Goal: Information Seeking & Learning: Learn about a topic

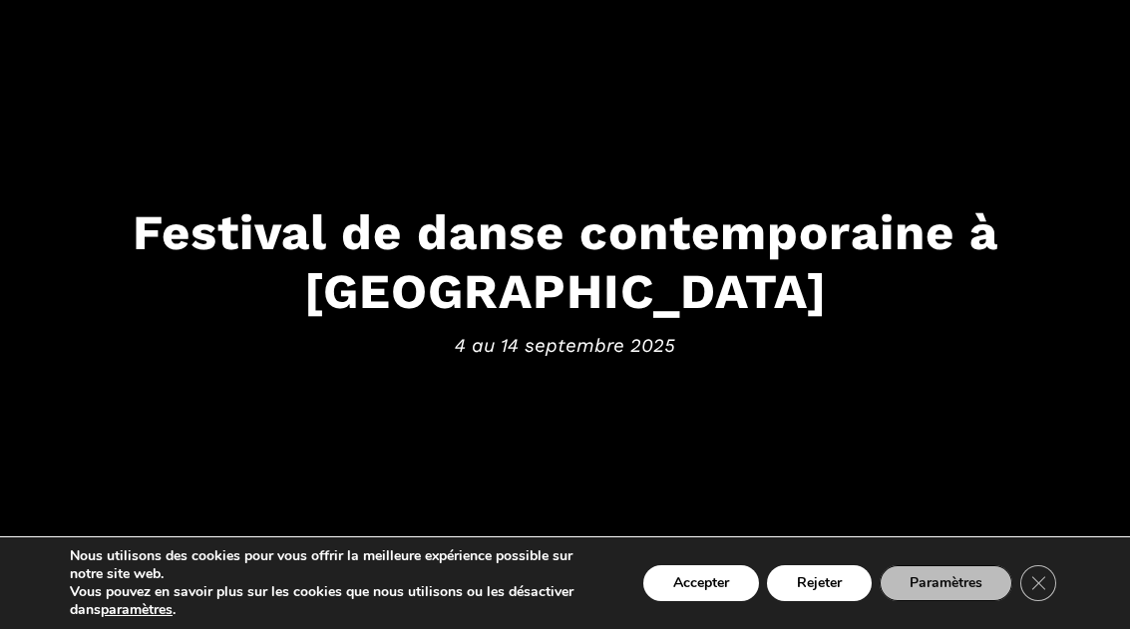
scroll to position [160, 0]
click at [827, 572] on button "Rejeter" at bounding box center [819, 584] width 105 height 36
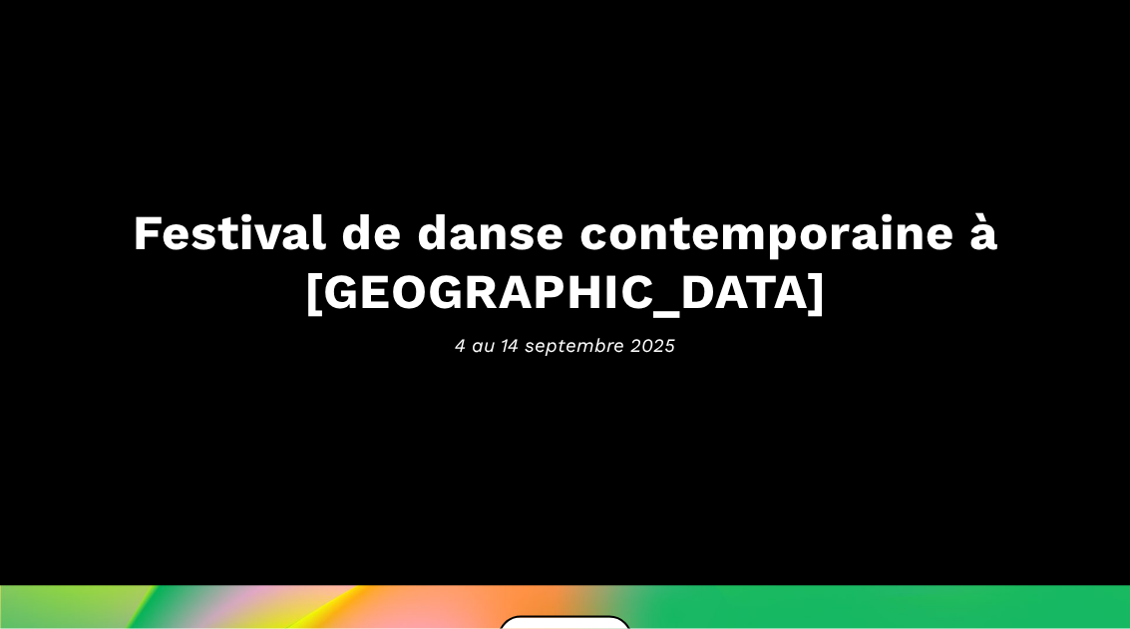
scroll to position [161, 0]
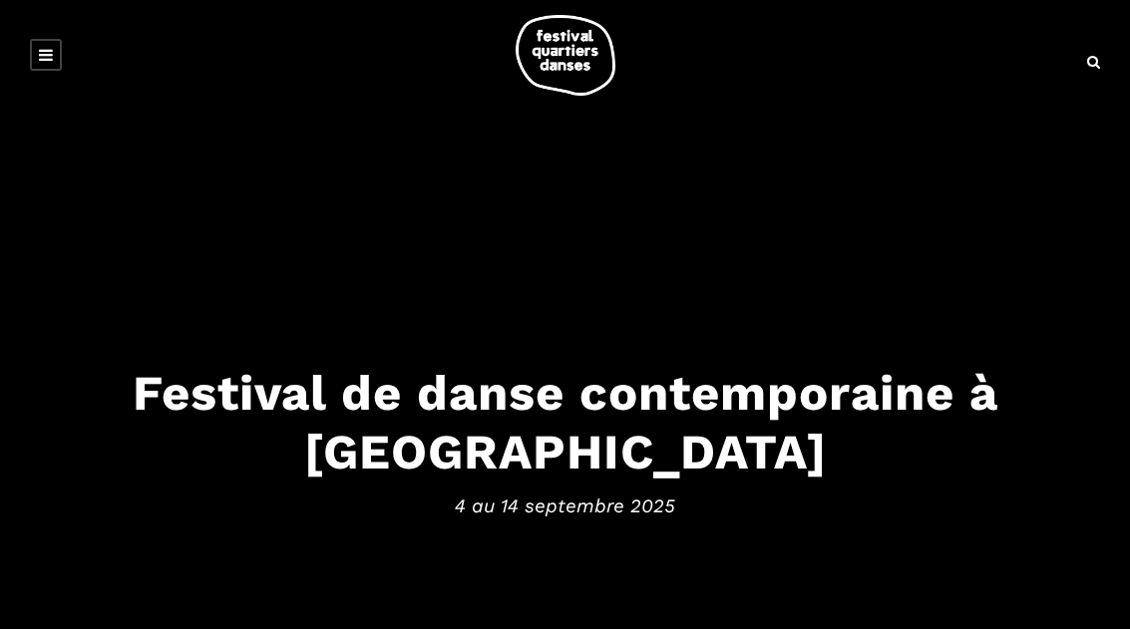
scroll to position [161, 0]
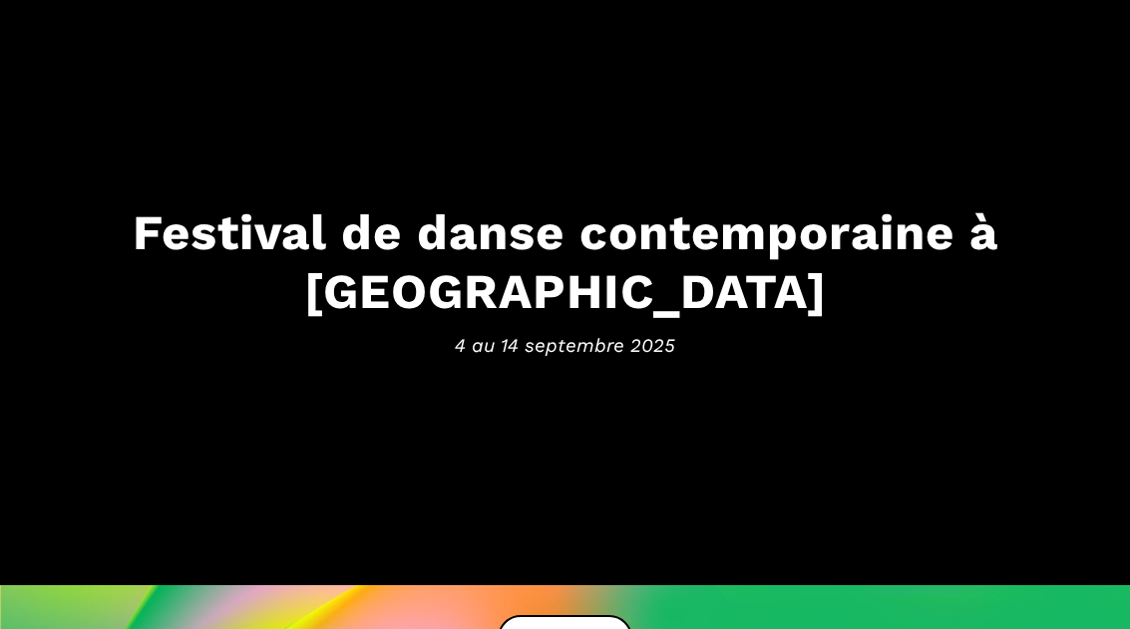
click at [562, 266] on h3 "Festival de danse contemporaine à Montréal" at bounding box center [565, 262] width 1090 height 118
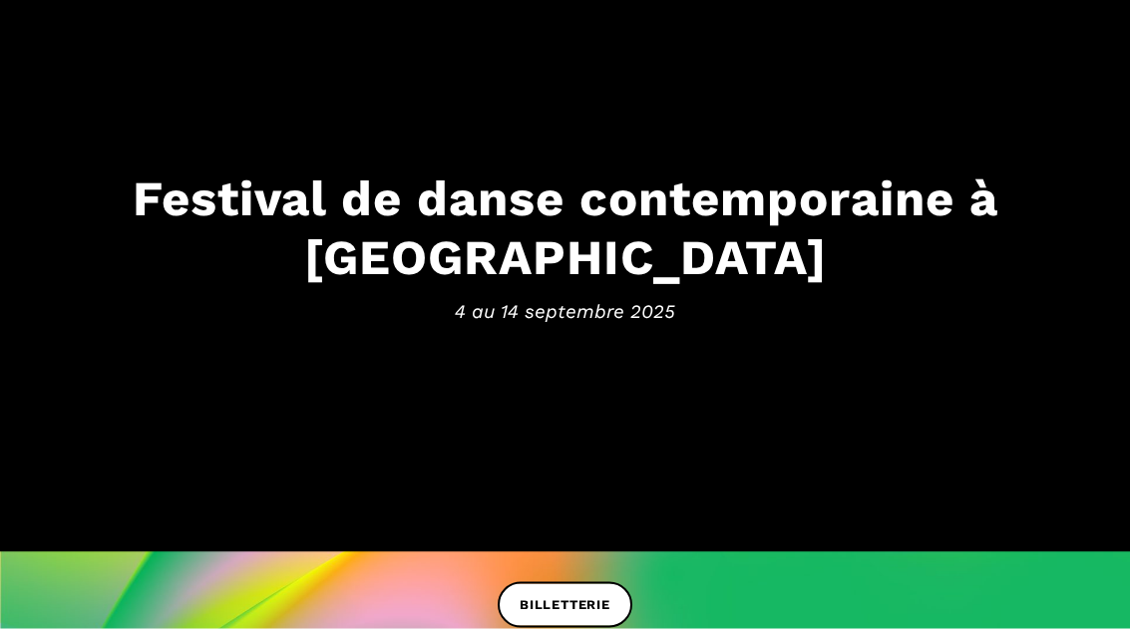
scroll to position [0, 0]
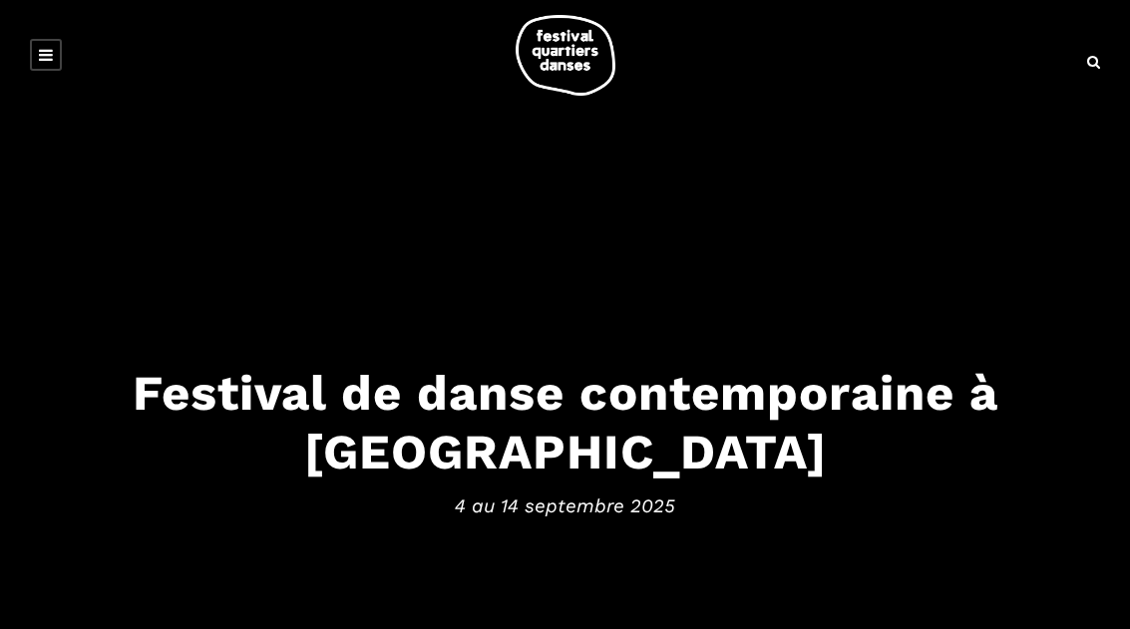
click at [559, 405] on h3 "Festival de danse contemporaine à Montréal" at bounding box center [565, 423] width 1090 height 118
click at [573, 69] on img at bounding box center [566, 55] width 100 height 81
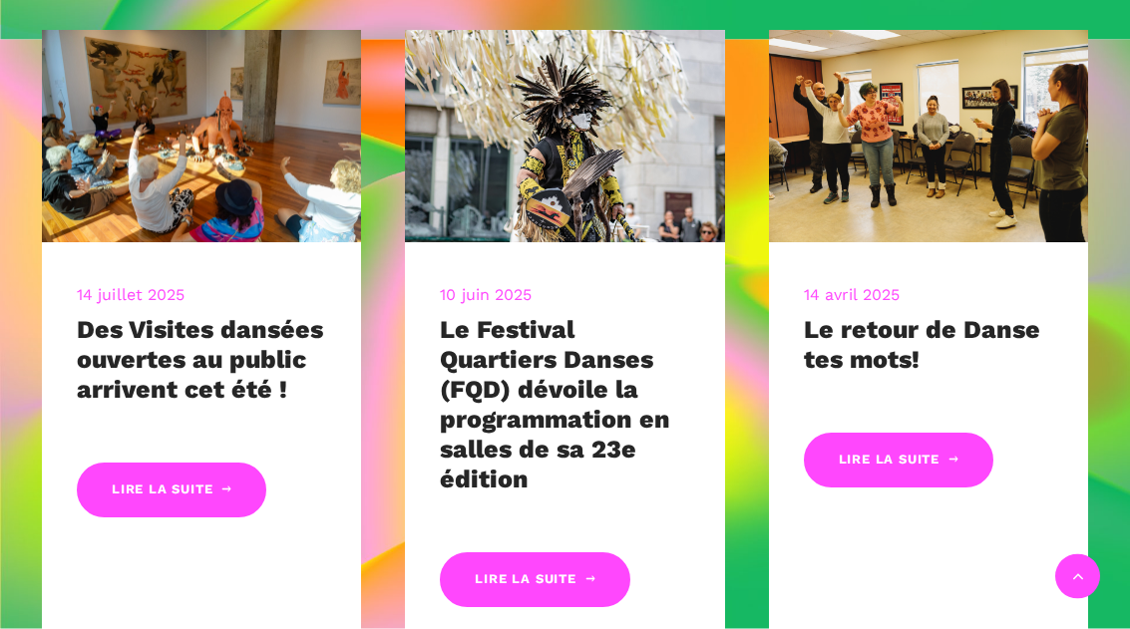
scroll to position [880, 0]
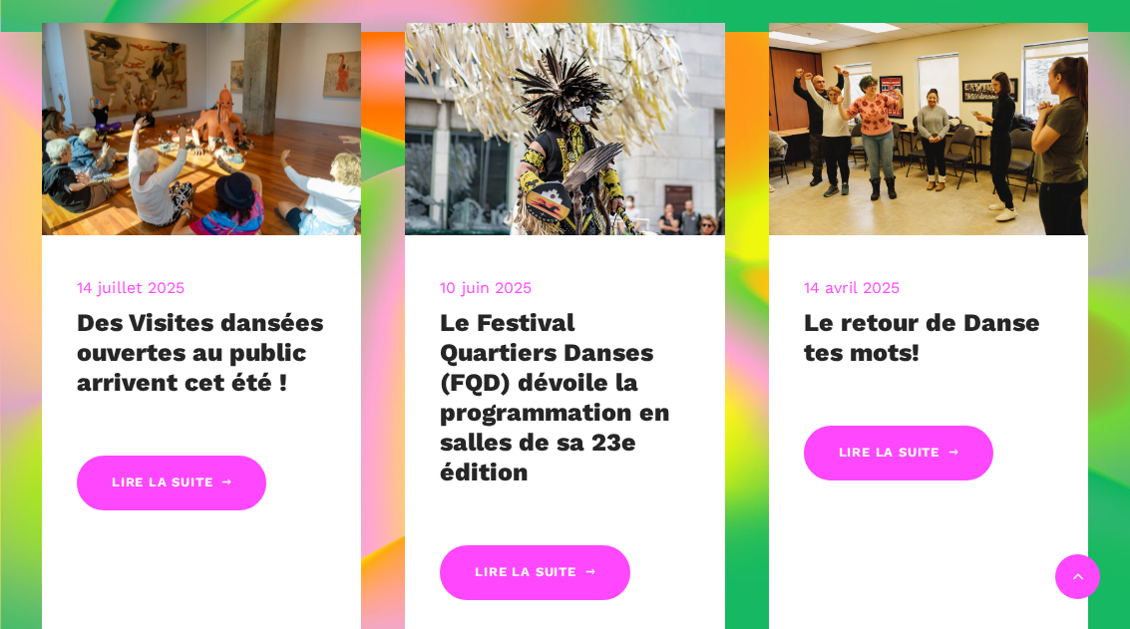
click at [557, 568] on link "Lire la suite" at bounding box center [535, 573] width 190 height 55
